Goal: Task Accomplishment & Management: Use online tool/utility

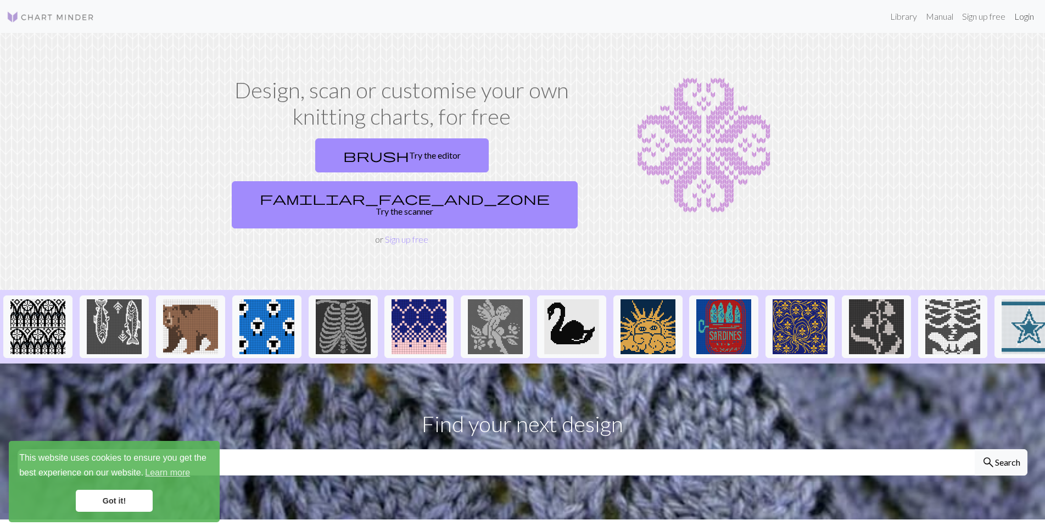
click at [1024, 19] on link "Login" at bounding box center [1024, 16] width 29 height 22
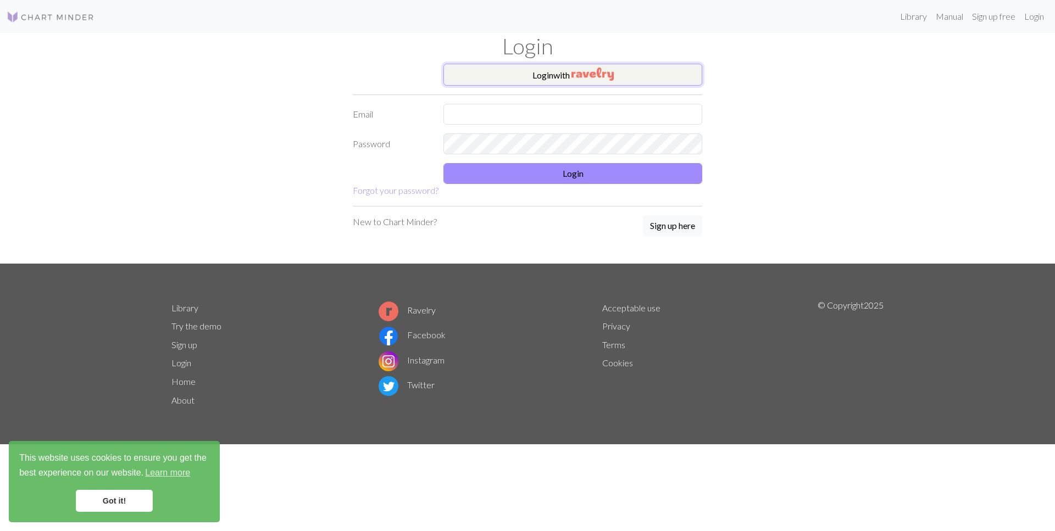
click at [602, 79] on img "button" at bounding box center [592, 74] width 42 height 13
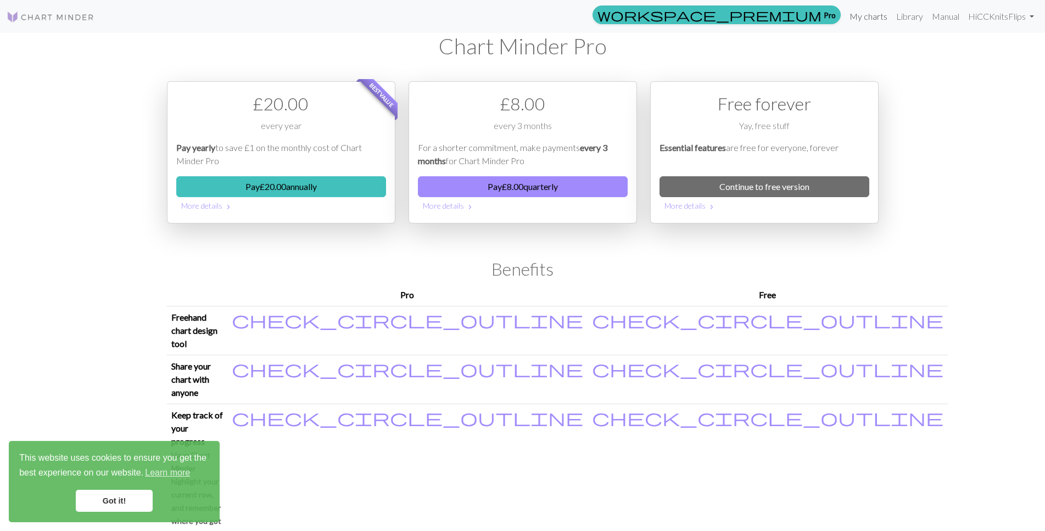
click at [888, 16] on link "My charts" at bounding box center [868, 16] width 47 height 22
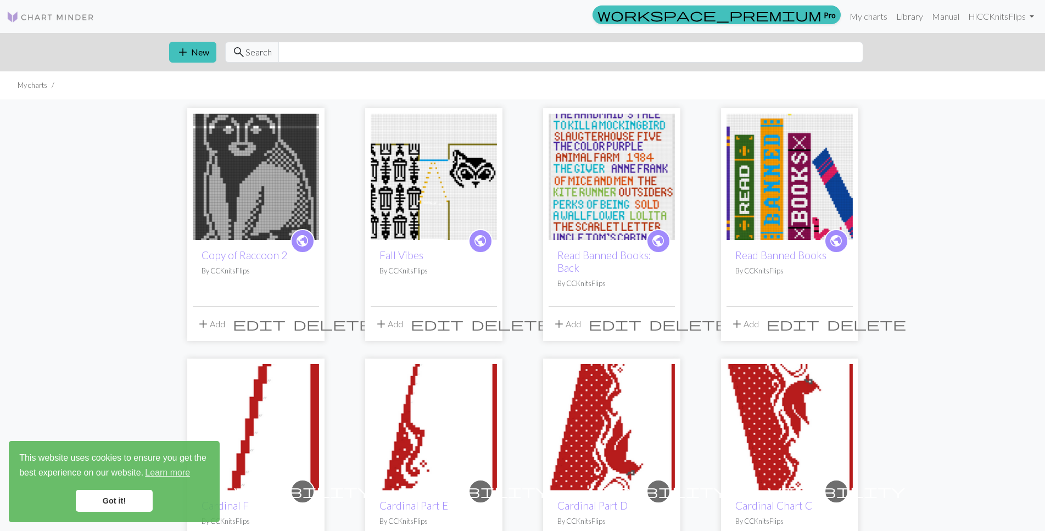
click at [435, 260] on h2 "Fall Vibes" at bounding box center [434, 255] width 109 height 13
click at [410, 222] on img at bounding box center [434, 177] width 126 height 126
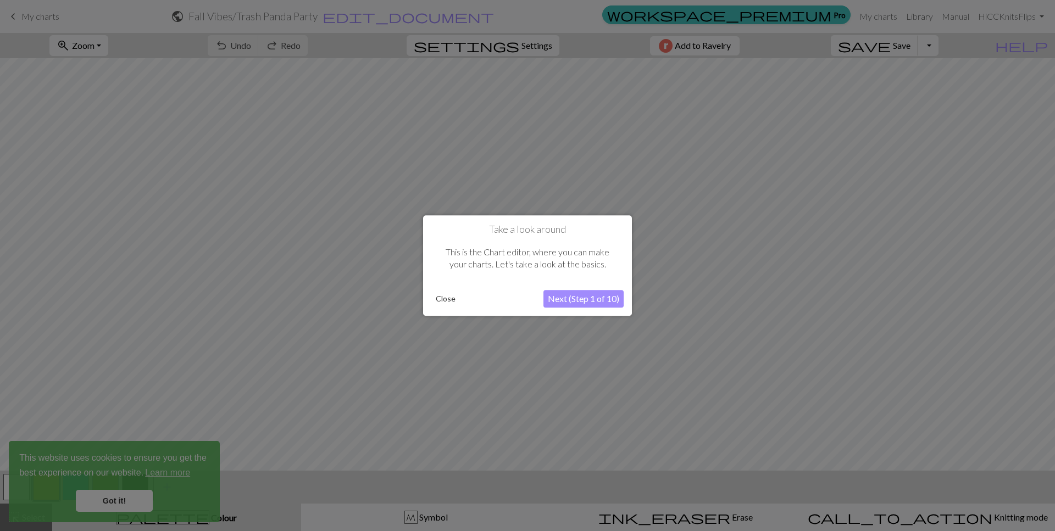
click at [447, 300] on button "Close" at bounding box center [445, 299] width 29 height 16
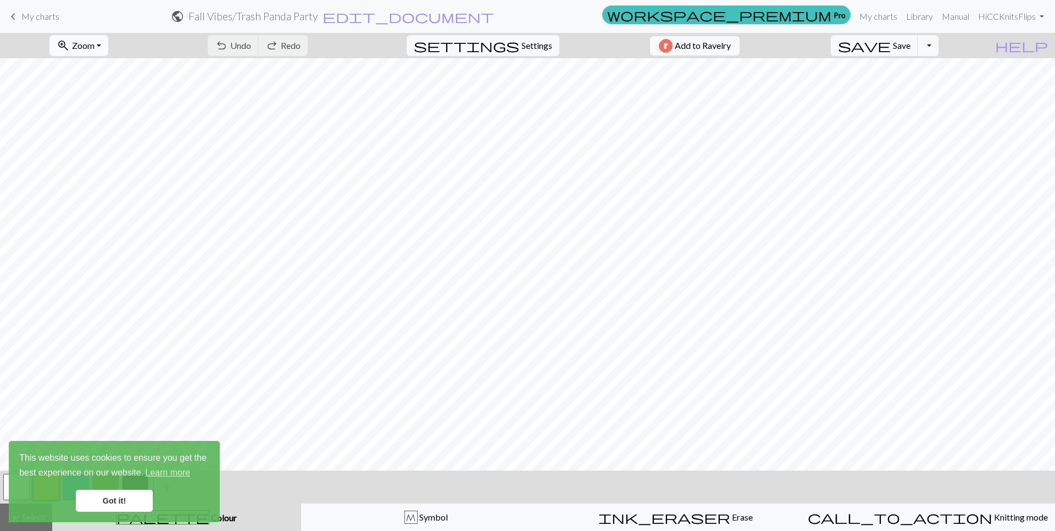
click at [94, 51] on span "Zoom" at bounding box center [83, 45] width 23 height 10
click at [101, 132] on button "50%" at bounding box center [93, 132] width 87 height 18
click at [124, 499] on link "Got it!" at bounding box center [114, 501] width 77 height 22
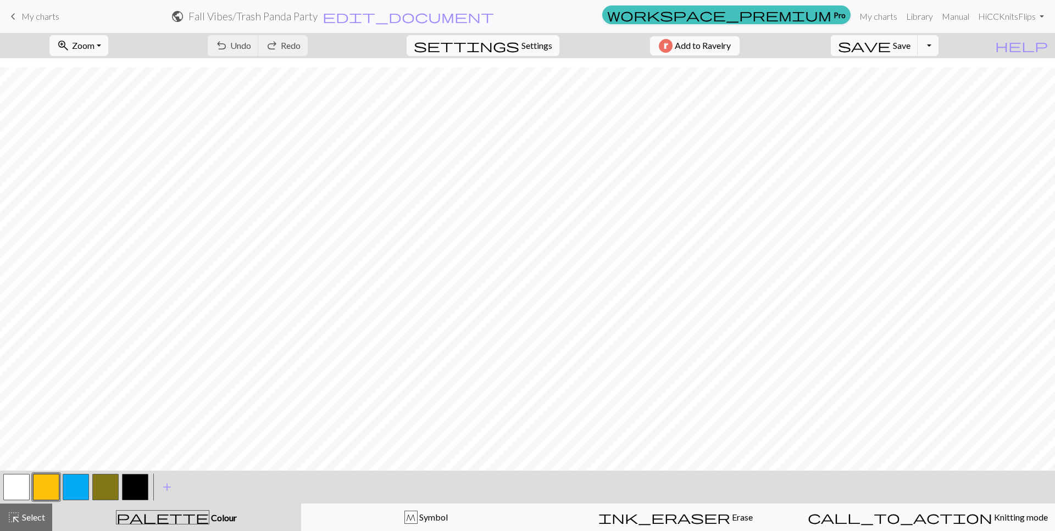
click at [24, 487] on button "button" at bounding box center [16, 487] width 26 height 26
click at [138, 491] on button "button" at bounding box center [135, 487] width 26 height 26
click at [11, 492] on button "button" at bounding box center [16, 487] width 26 height 26
click at [19, 493] on button "button" at bounding box center [16, 487] width 26 height 26
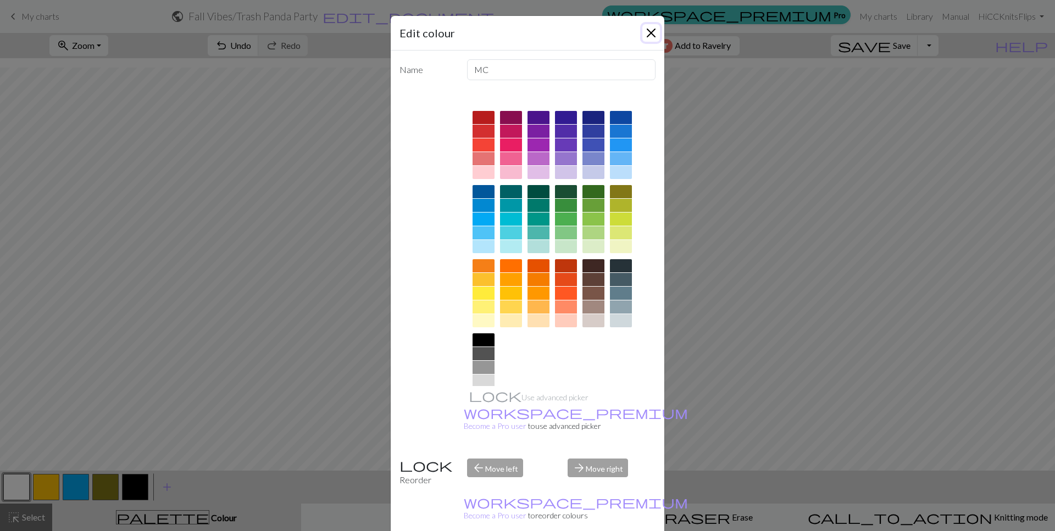
click at [646, 36] on button "Close" at bounding box center [651, 33] width 18 height 18
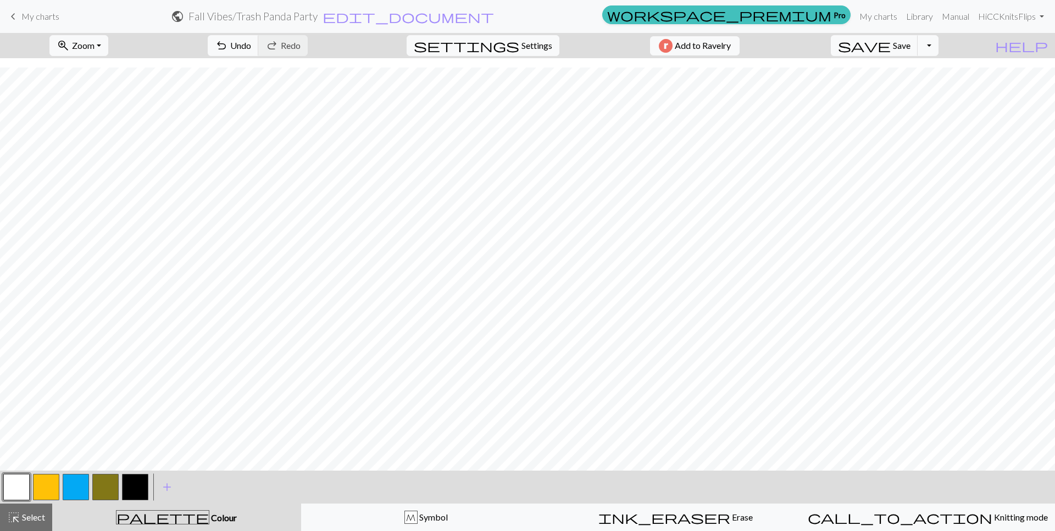
click at [134, 492] on button "button" at bounding box center [135, 487] width 26 height 26
click at [12, 493] on button "button" at bounding box center [16, 487] width 26 height 26
click at [890, 38] on span "save" at bounding box center [864, 45] width 53 height 15
click at [23, 15] on span "My charts" at bounding box center [40, 16] width 38 height 10
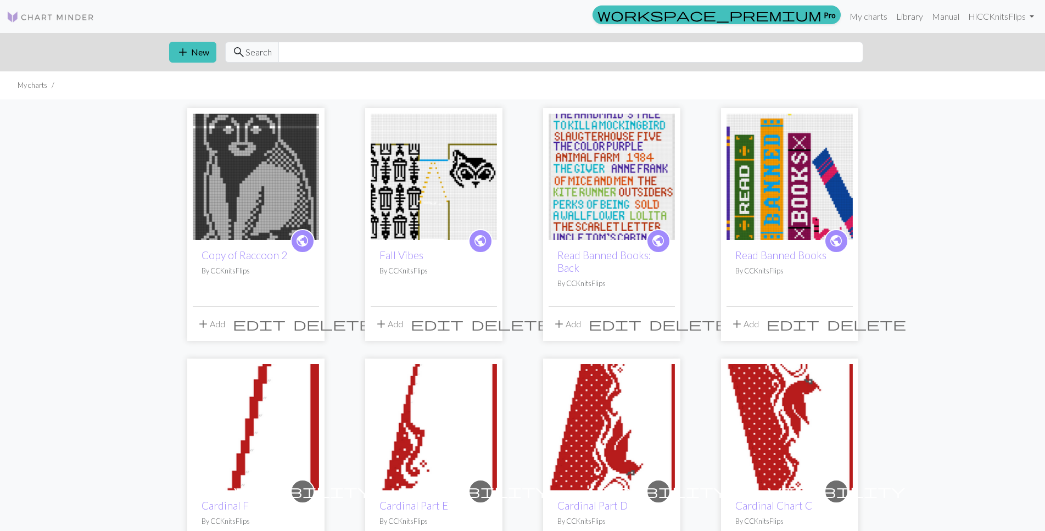
click at [747, 233] on img at bounding box center [790, 177] width 126 height 126
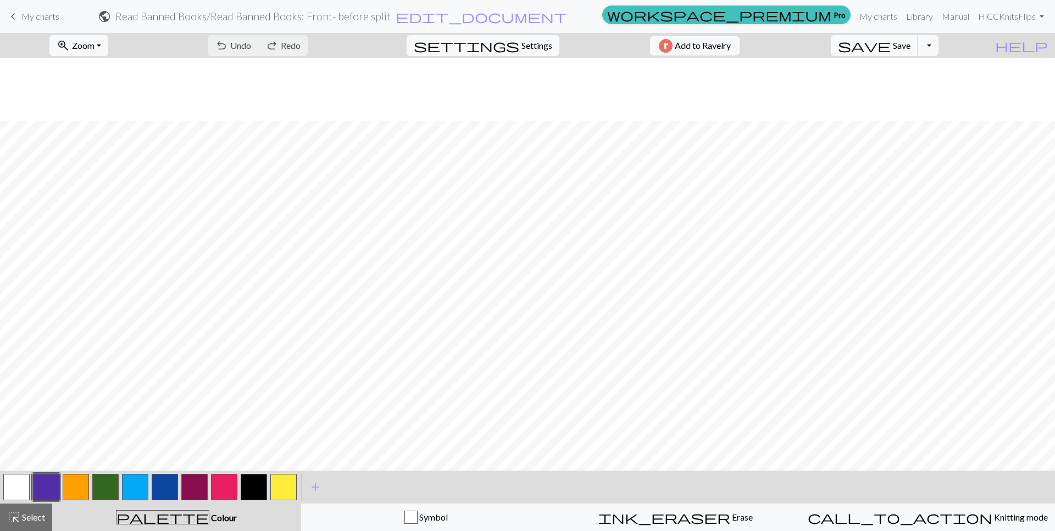
scroll to position [313, 0]
click at [90, 50] on span "Zoom" at bounding box center [83, 45] width 23 height 10
click at [96, 132] on button "50%" at bounding box center [93, 132] width 87 height 18
click at [30, 15] on span "My charts" at bounding box center [40, 16] width 38 height 10
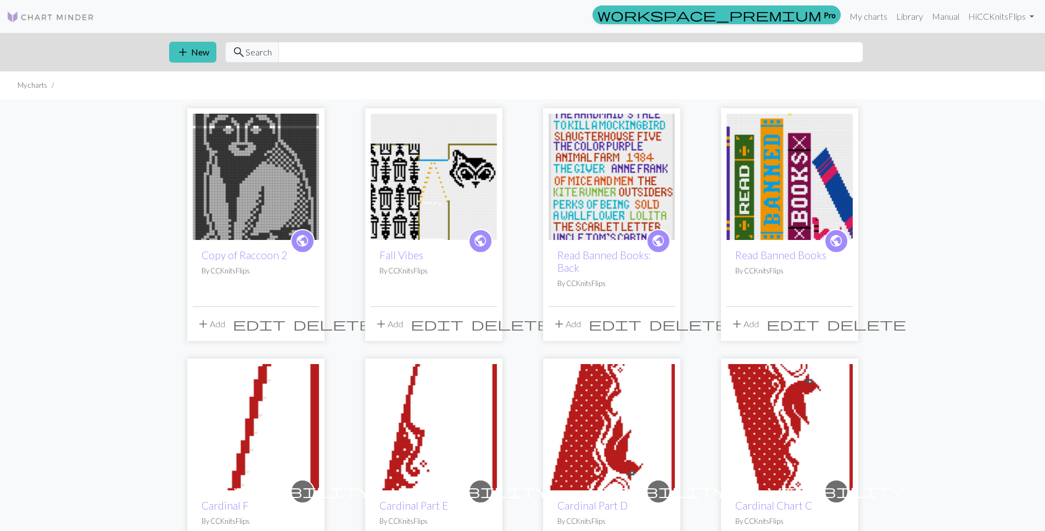
click at [619, 199] on img at bounding box center [612, 177] width 126 height 126
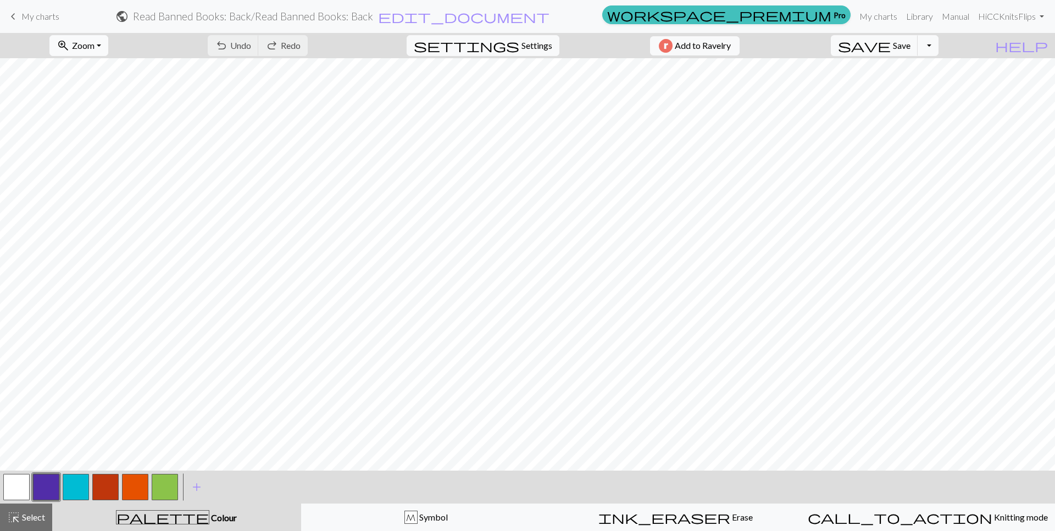
click at [94, 51] on span "Zoom" at bounding box center [83, 45] width 23 height 10
click at [117, 126] on button "50%" at bounding box center [93, 132] width 87 height 18
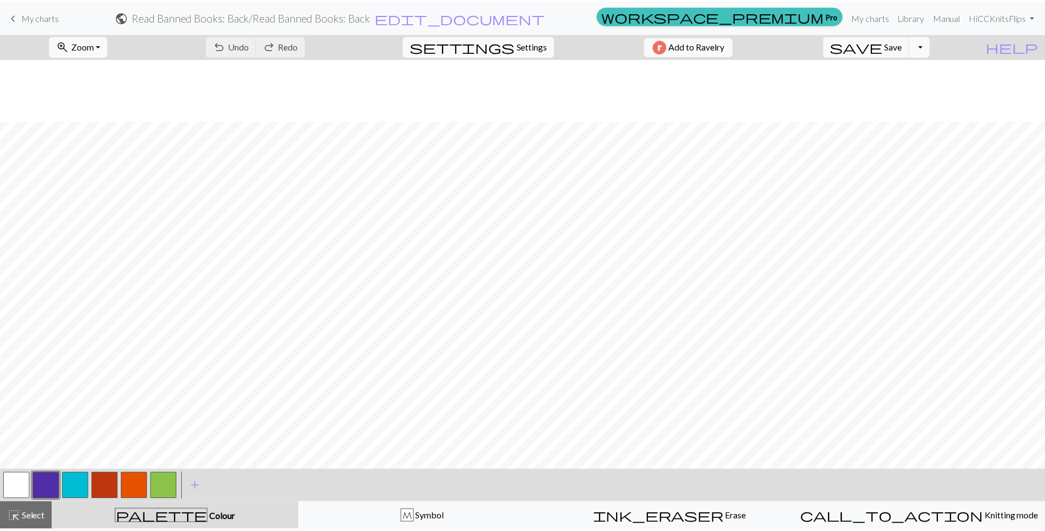
scroll to position [313, 0]
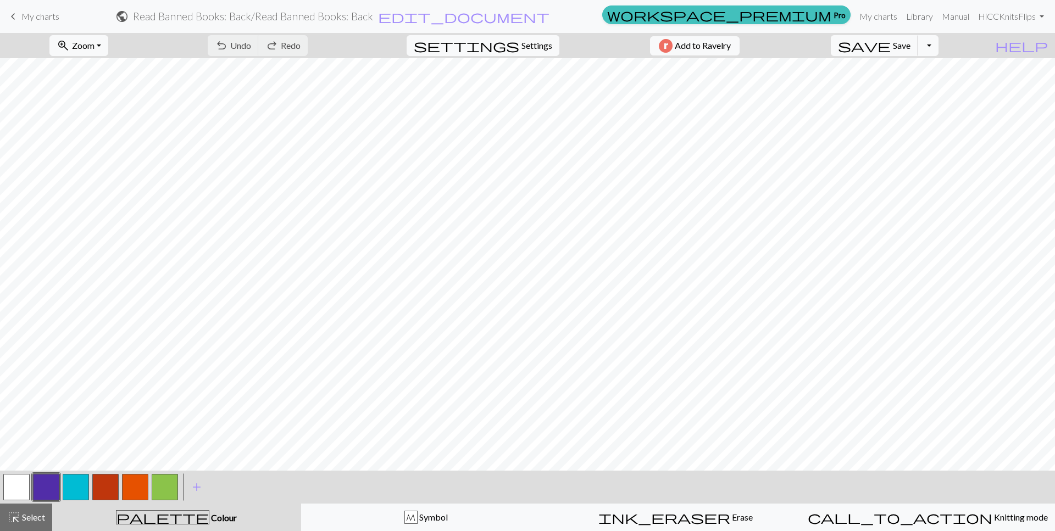
click at [35, 18] on span "My charts" at bounding box center [40, 16] width 38 height 10
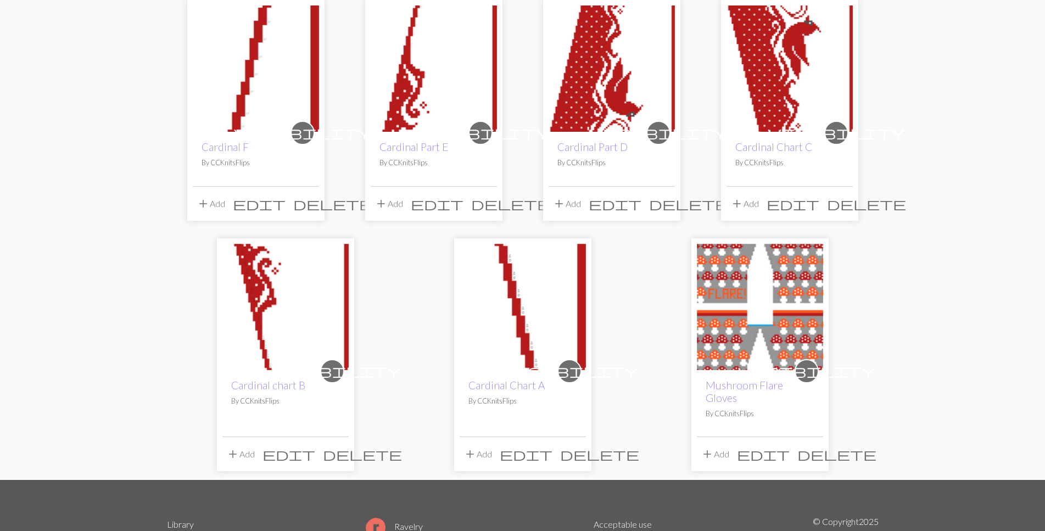
scroll to position [392, 0]
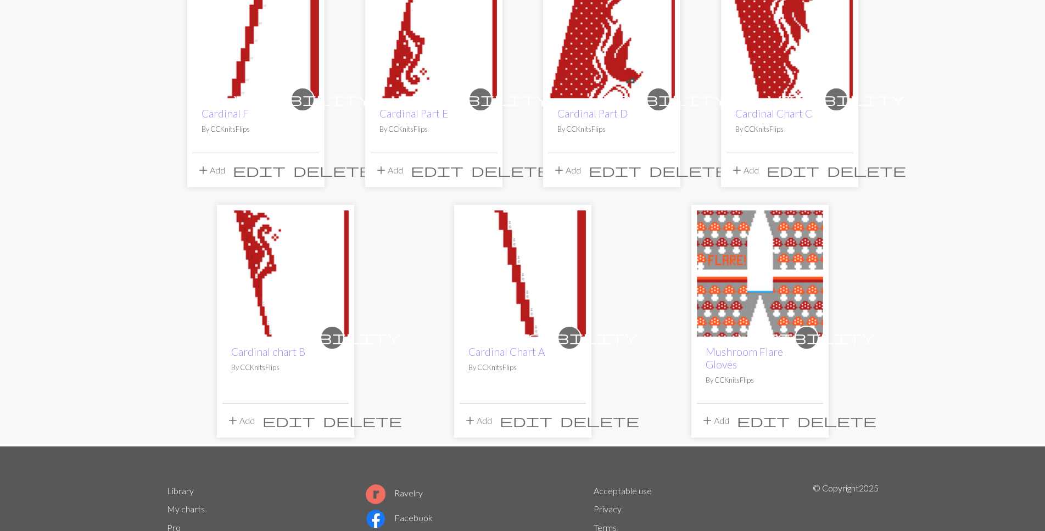
click at [780, 279] on img at bounding box center [760, 273] width 126 height 126
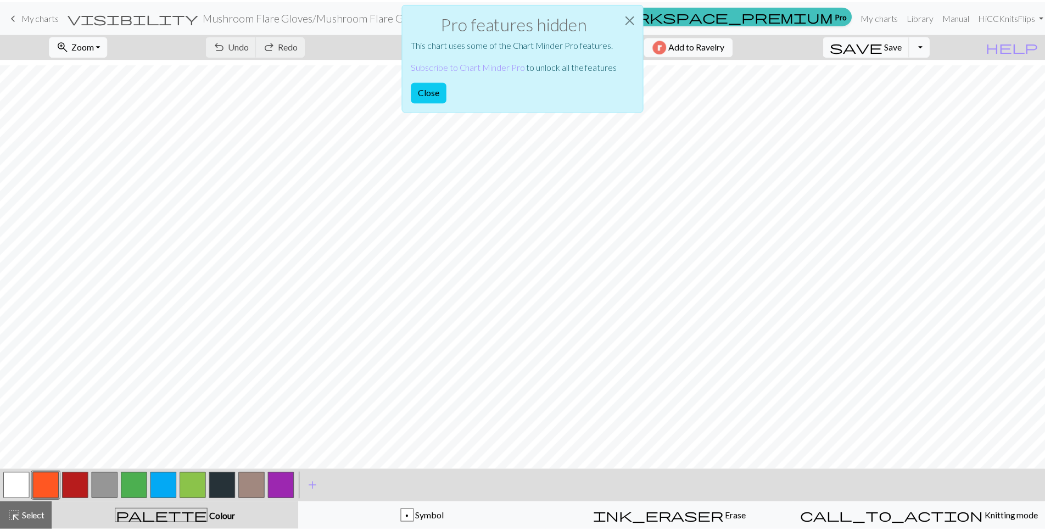
scroll to position [1042, 0]
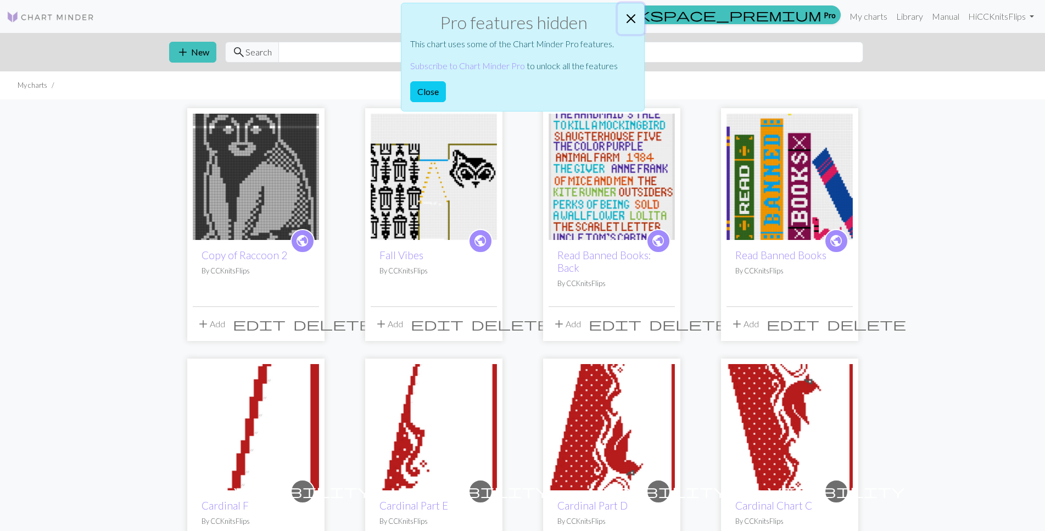
click at [636, 13] on button "Close" at bounding box center [631, 18] width 26 height 31
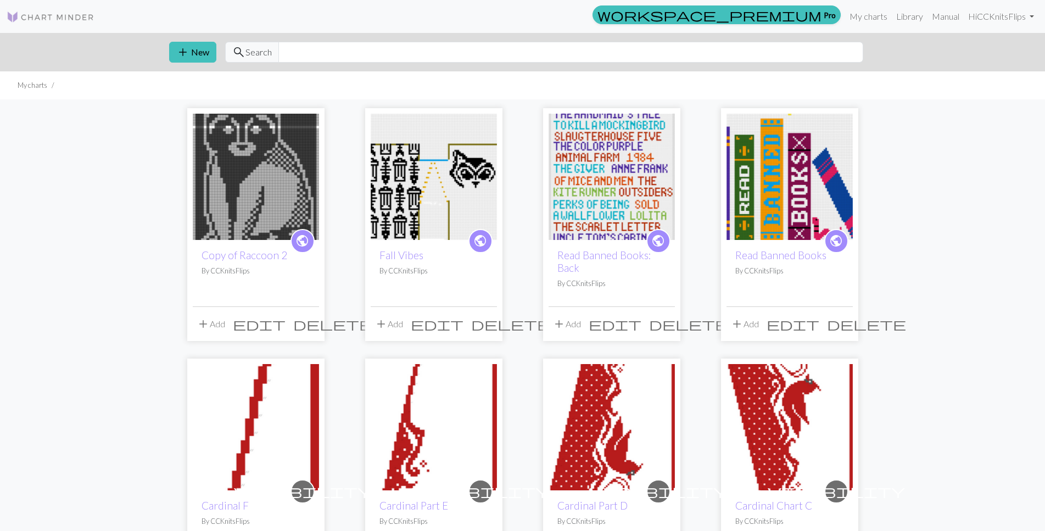
click at [245, 159] on img at bounding box center [256, 177] width 126 height 126
click at [267, 180] on img at bounding box center [256, 177] width 126 height 126
click at [783, 201] on img at bounding box center [790, 177] width 126 height 126
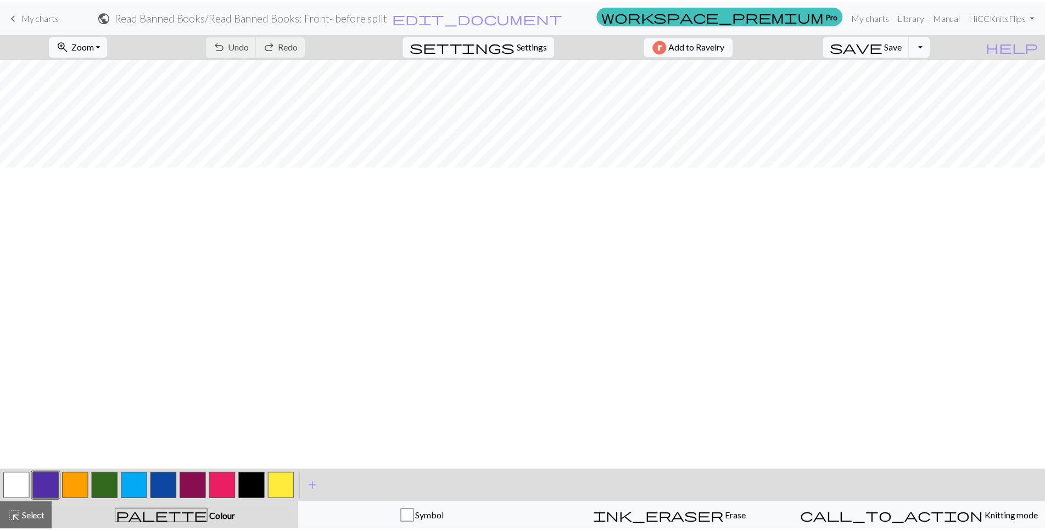
scroll to position [190, 0]
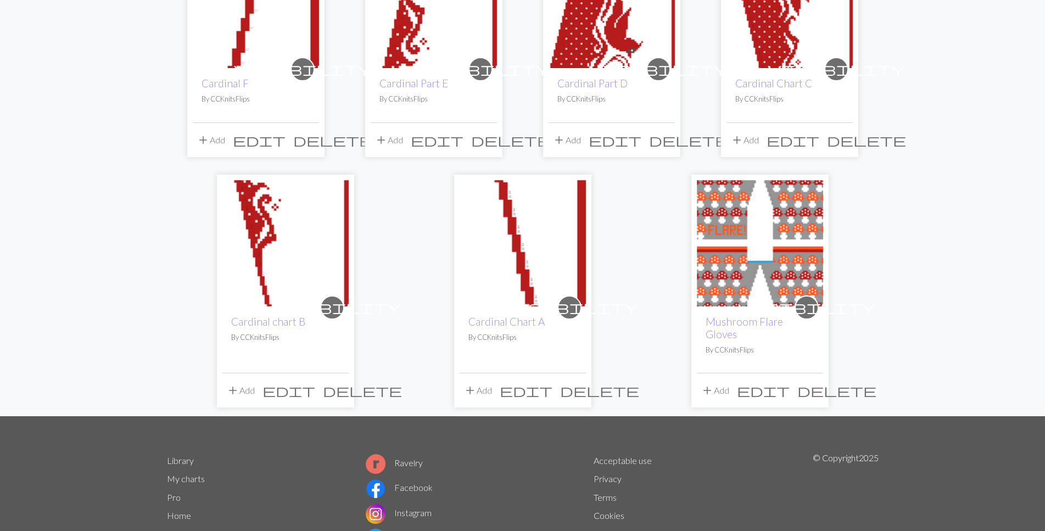
scroll to position [465, 0]
